Goal: Task Accomplishment & Management: Manage account settings

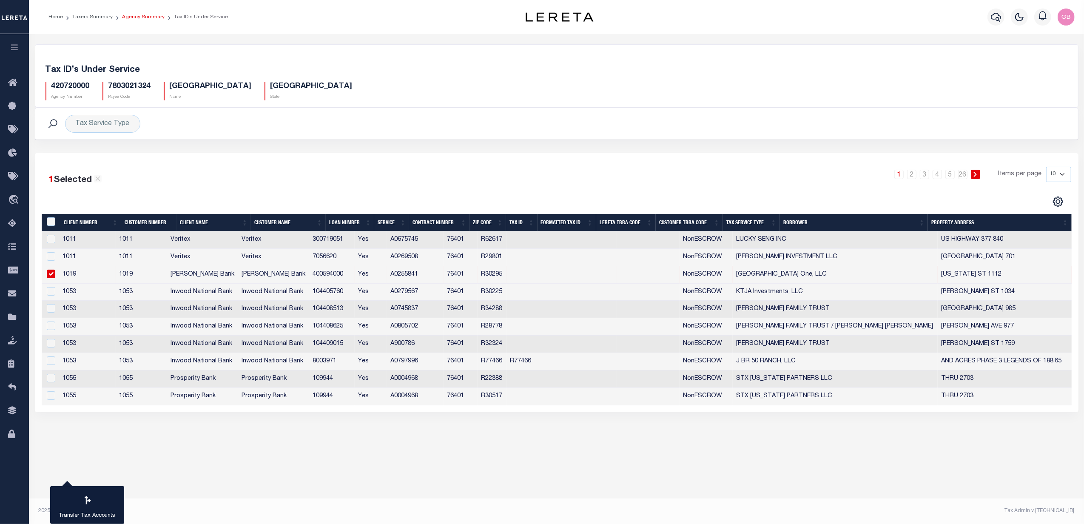
click at [147, 17] on link "Agency Summary" at bounding box center [143, 16] width 43 height 5
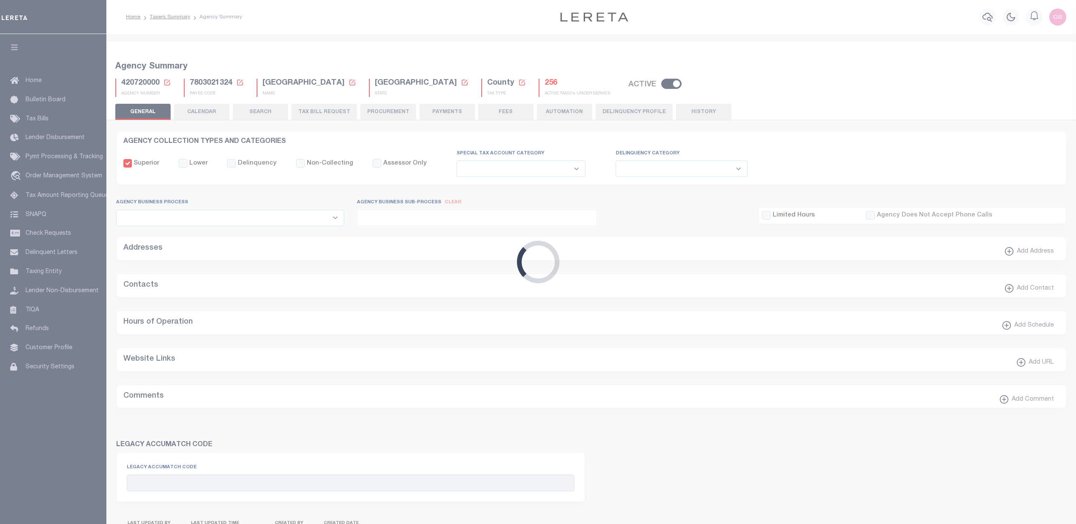
select select
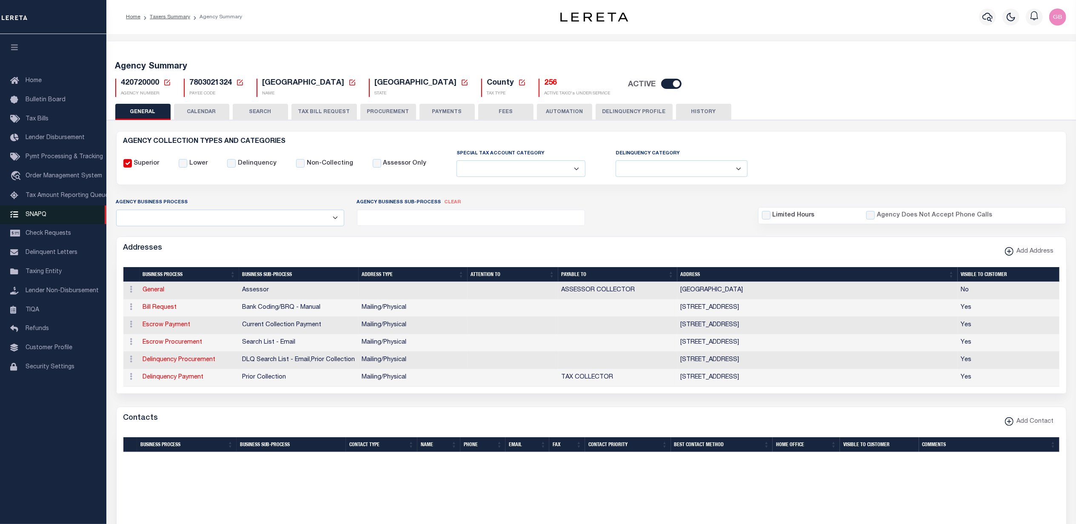
click at [426, 114] on button "PAYMENTS" at bounding box center [446, 112] width 55 height 16
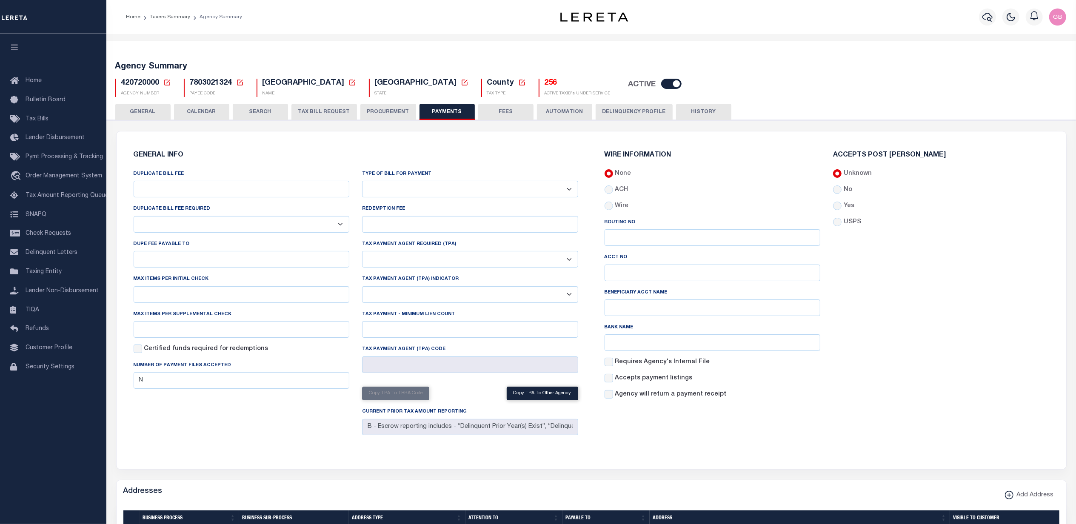
click at [338, 224] on select "Yes No" at bounding box center [242, 224] width 216 height 17
click at [337, 225] on select "Yes No" at bounding box center [242, 224] width 216 height 17
